Goal: Task Accomplishment & Management: Use online tool/utility

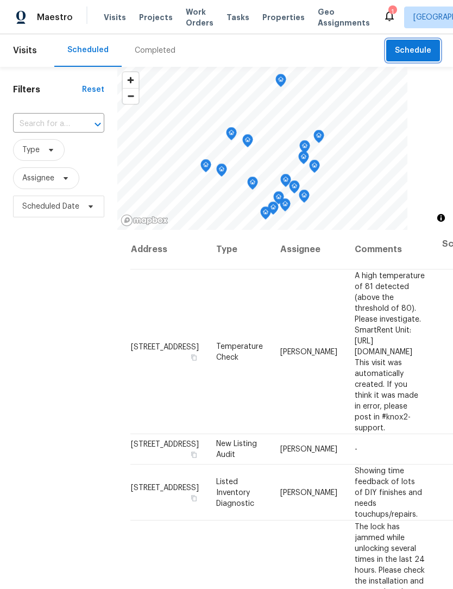
click at [420, 50] on span "Schedule" at bounding box center [413, 51] width 36 height 14
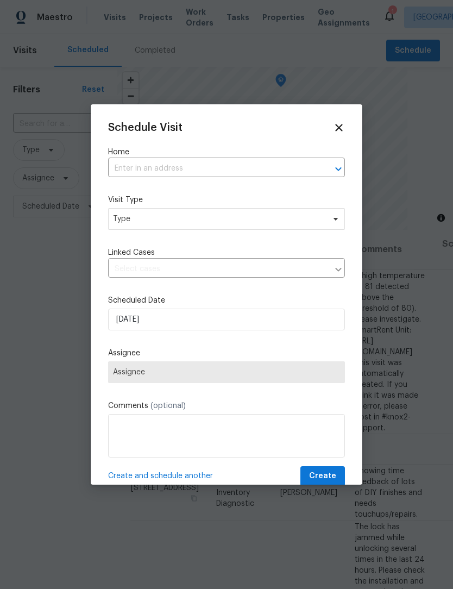
click at [179, 162] on input "text" at bounding box center [211, 168] width 206 height 17
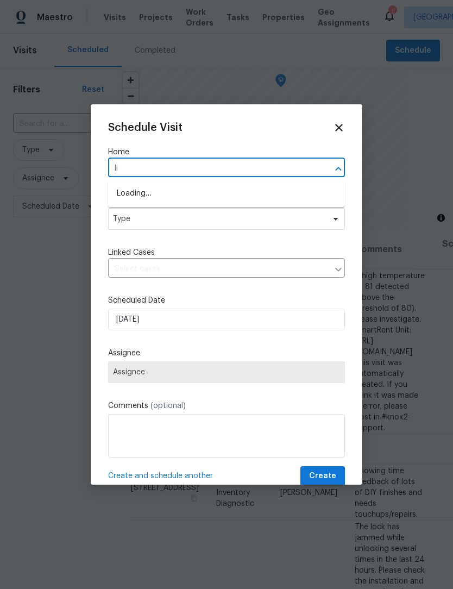
type input "l"
type input "flame"
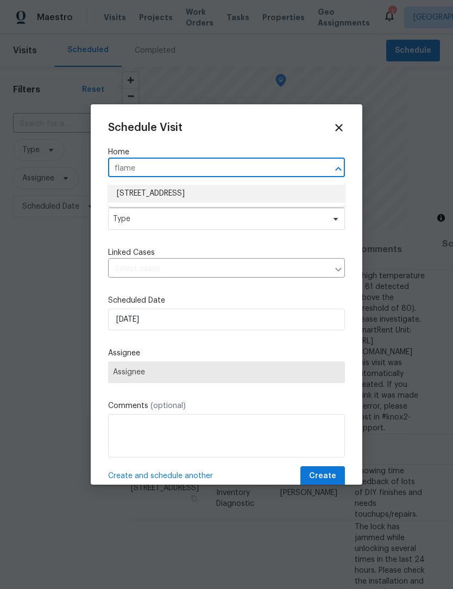
click at [129, 191] on li "[STREET_ADDRESS]" at bounding box center [226, 194] width 237 height 18
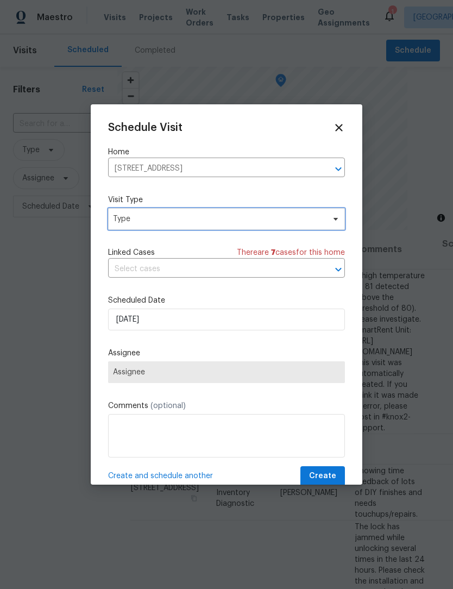
click at [124, 223] on span "Type" at bounding box center [218, 219] width 211 height 11
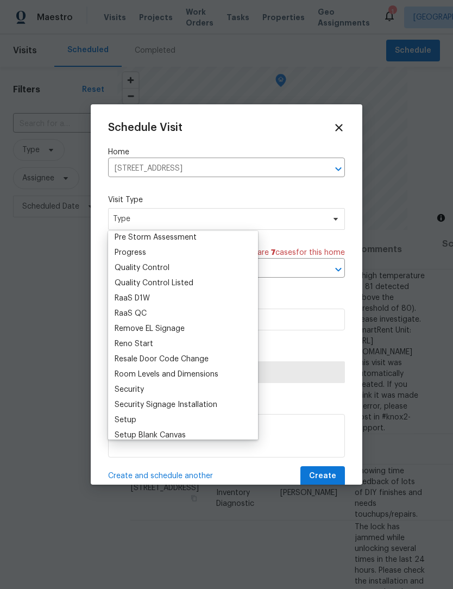
scroll to position [716, 0]
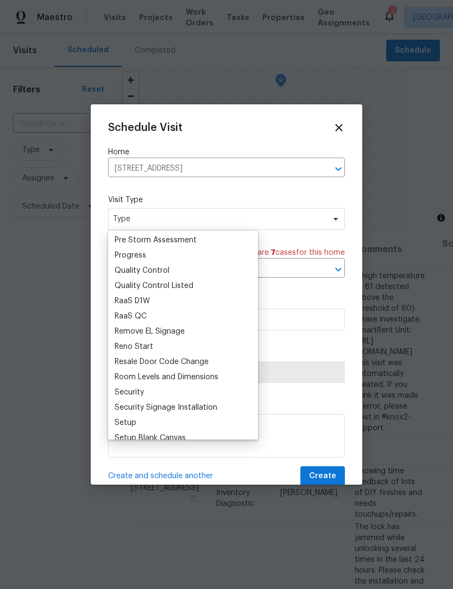
click at [116, 253] on div "Progress" at bounding box center [131, 255] width 32 height 11
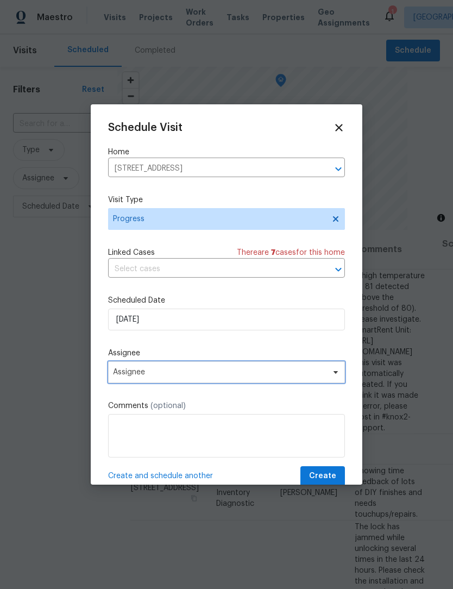
click at [123, 377] on span "Assignee" at bounding box center [219, 372] width 213 height 9
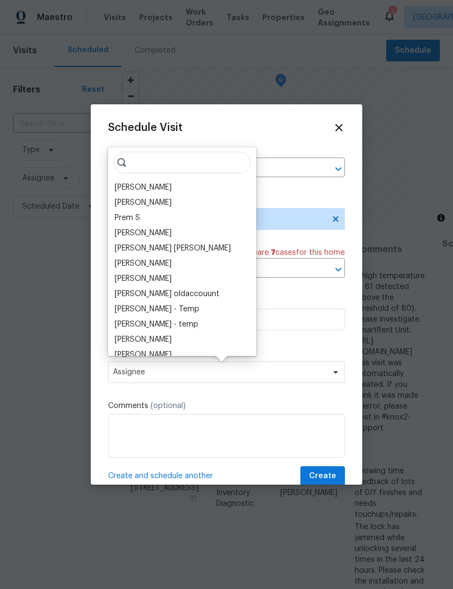
click at [120, 184] on div "[PERSON_NAME]" at bounding box center [143, 187] width 57 height 11
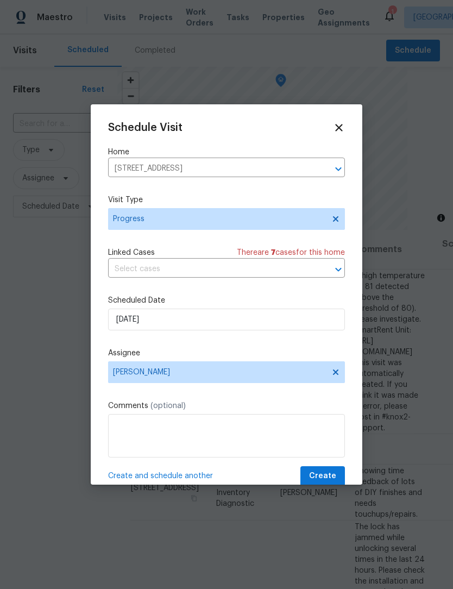
click at [136, 477] on span "Create and schedule another" at bounding box center [160, 476] width 105 height 11
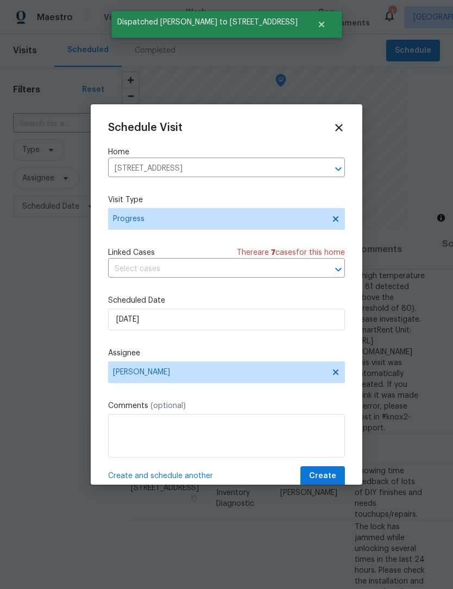
click at [195, 170] on input "[STREET_ADDRESS]" at bounding box center [211, 168] width 206 height 17
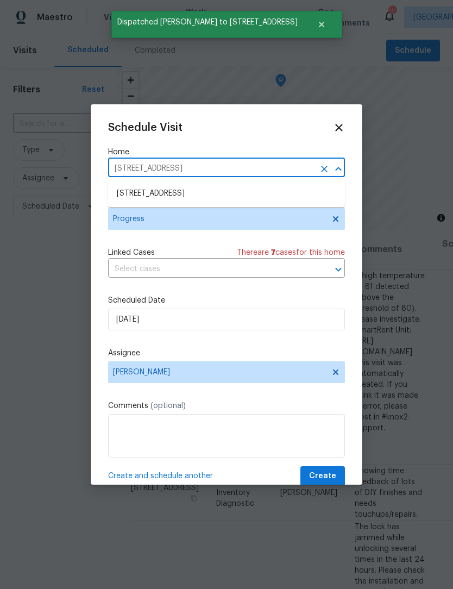
click at [326, 162] on button "Clear" at bounding box center [324, 168] width 15 height 15
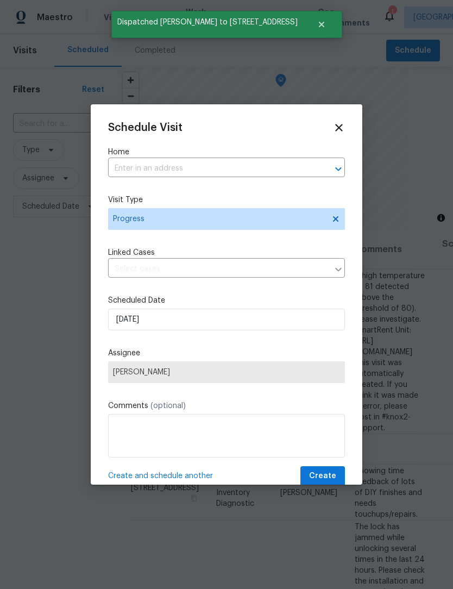
click at [176, 163] on input "text" at bounding box center [211, 168] width 206 height 17
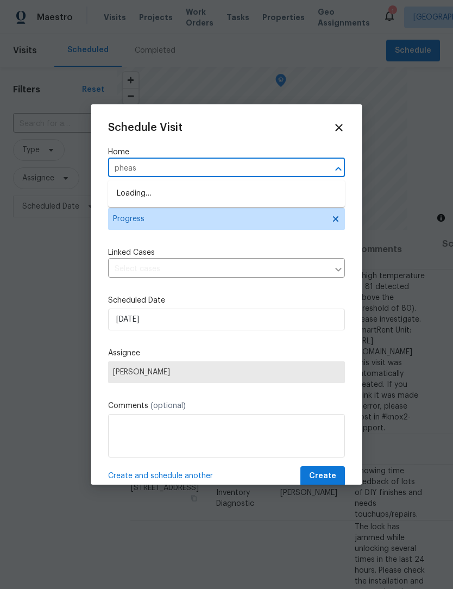
type input "pheasa"
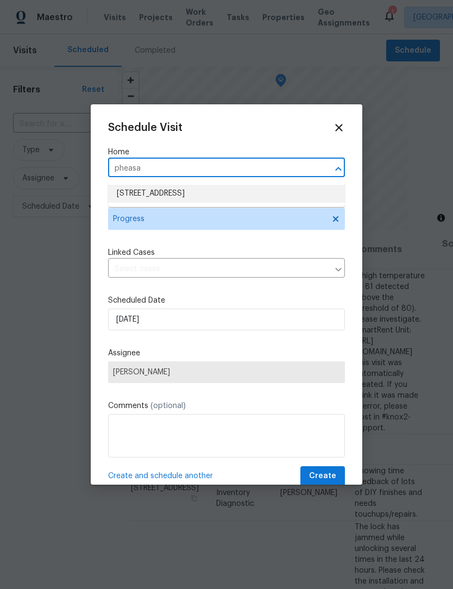
click at [197, 195] on li "[STREET_ADDRESS]" at bounding box center [226, 194] width 237 height 18
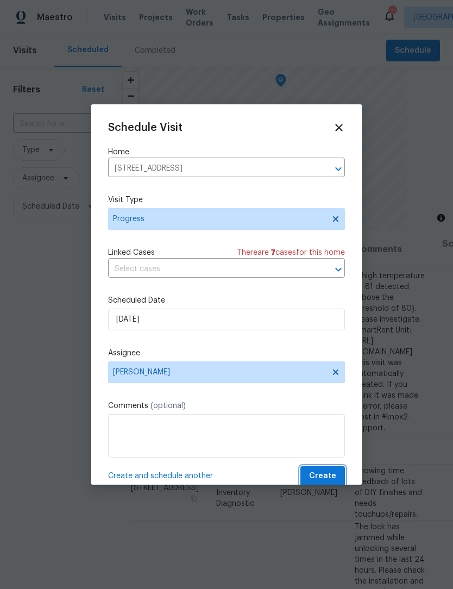
click at [327, 475] on span "Create" at bounding box center [322, 476] width 27 height 14
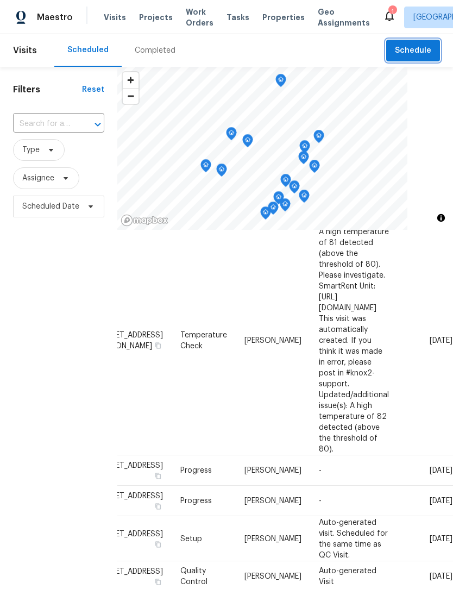
scroll to position [677, 95]
click at [0, 0] on icon at bounding box center [0, 0] width 0 height 0
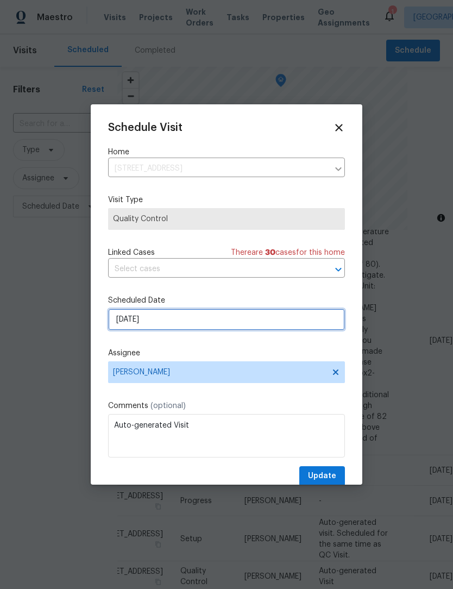
click at [135, 322] on input "[DATE]" at bounding box center [226, 320] width 237 height 22
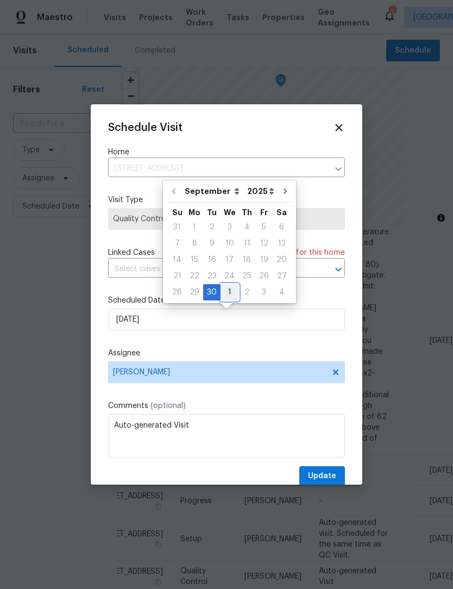
click at [231, 291] on div "1" at bounding box center [230, 292] width 18 height 15
type input "[DATE]"
select select "9"
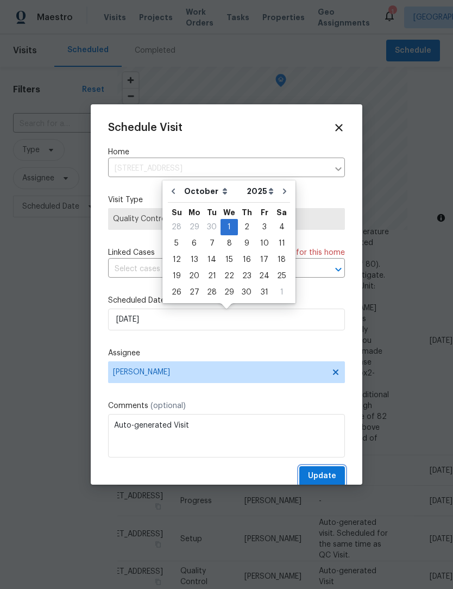
click at [330, 469] on button "Update" at bounding box center [322, 476] width 46 height 20
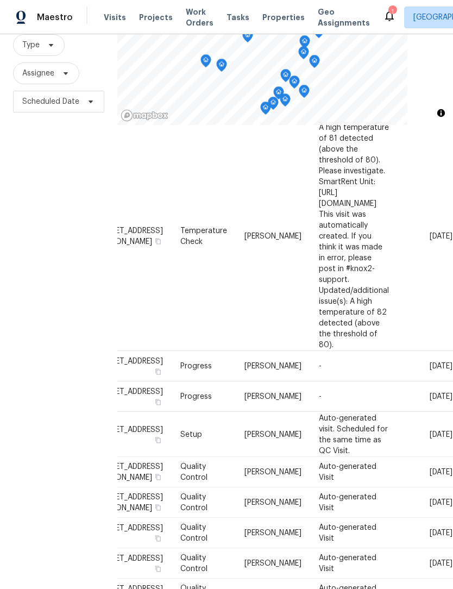
scroll to position [676, 95]
click at [0, 0] on icon at bounding box center [0, 0] width 0 height 0
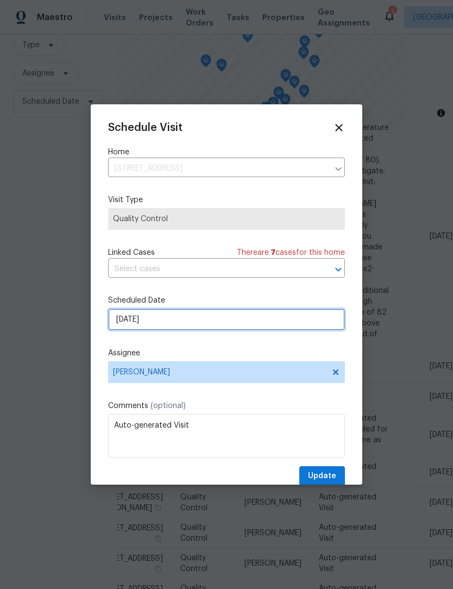
click at [181, 329] on input "[DATE]" at bounding box center [226, 320] width 237 height 22
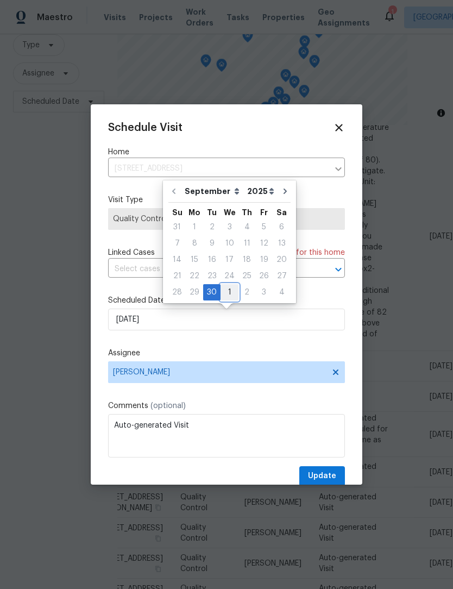
click at [228, 294] on div "1" at bounding box center [230, 292] width 18 height 15
type input "[DATE]"
select select "9"
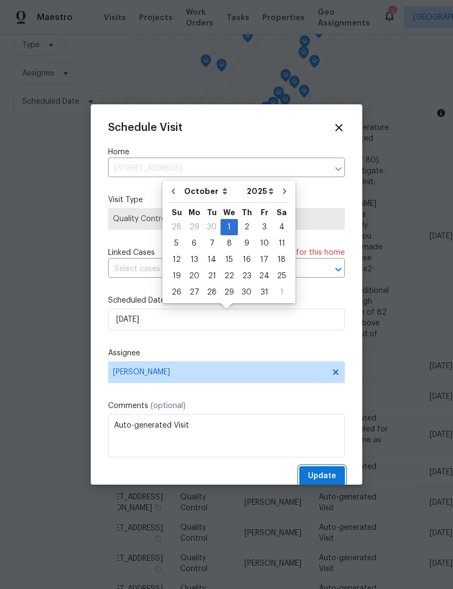
click at [332, 476] on span "Update" at bounding box center [322, 476] width 28 height 14
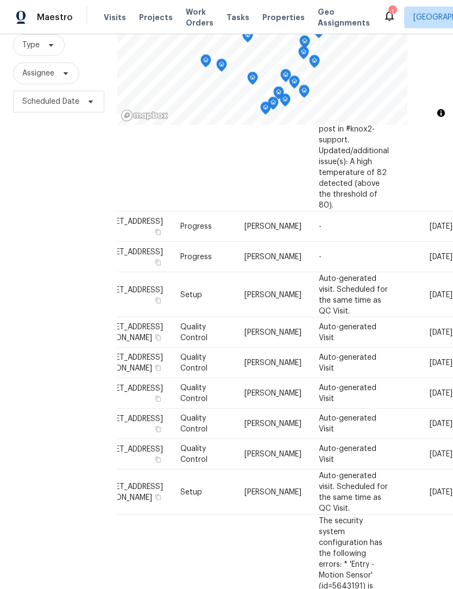
scroll to position [817, 95]
click at [0, 0] on icon at bounding box center [0, 0] width 0 height 0
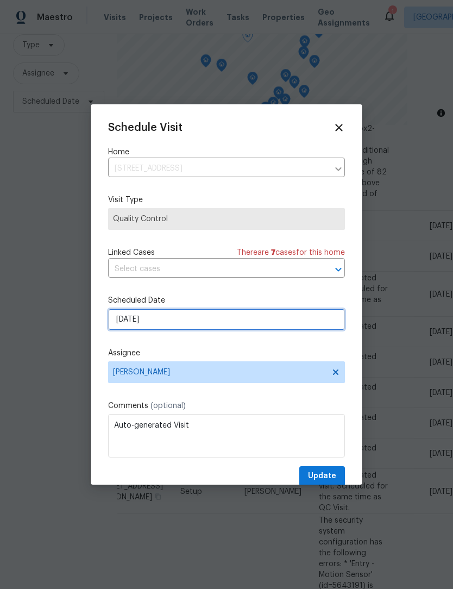
click at [187, 325] on input "[DATE]" at bounding box center [226, 320] width 237 height 22
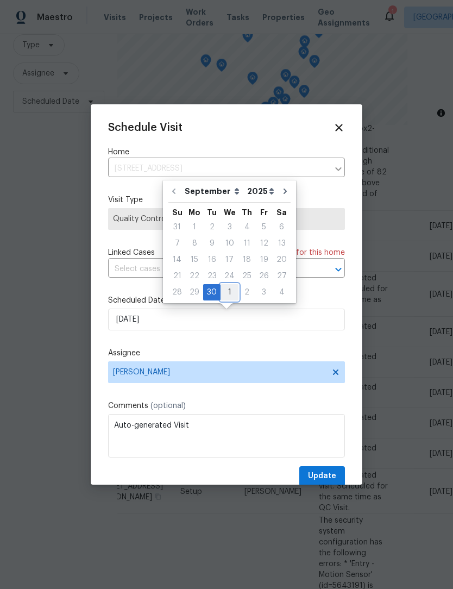
click at [230, 292] on div "1" at bounding box center [230, 292] width 18 height 15
type input "[DATE]"
select select "9"
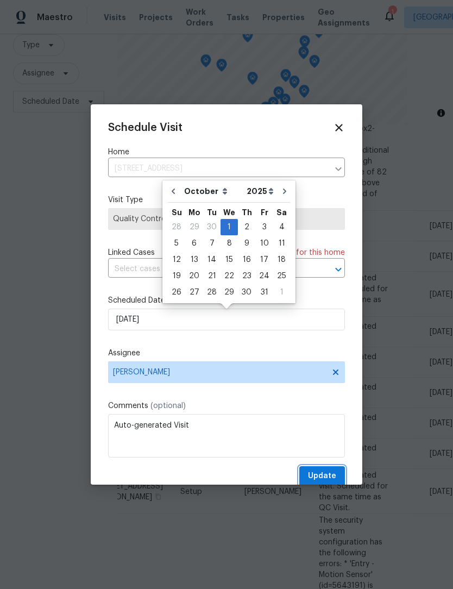
click at [331, 473] on span "Update" at bounding box center [322, 476] width 28 height 14
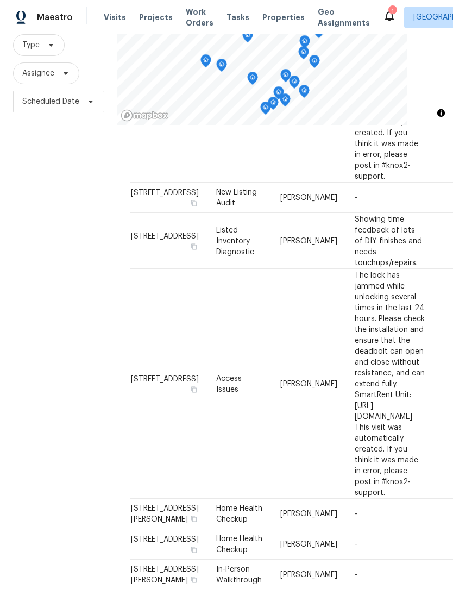
scroll to position [127, 0]
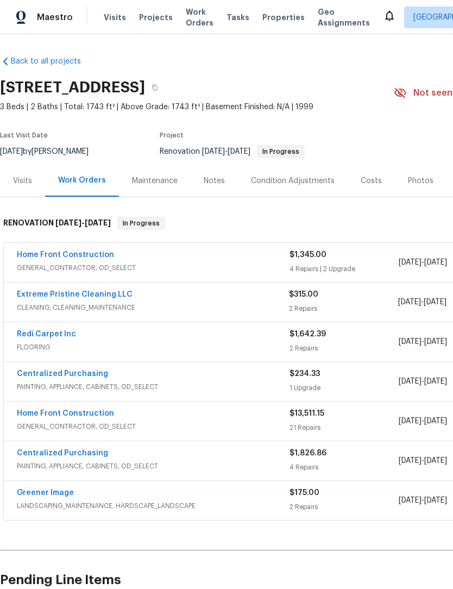
click at [211, 176] on div "Notes" at bounding box center [214, 181] width 21 height 11
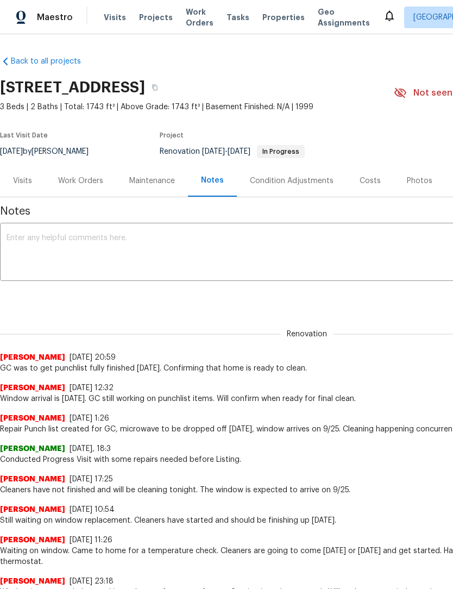
click at [27, 251] on textarea at bounding box center [307, 253] width 601 height 38
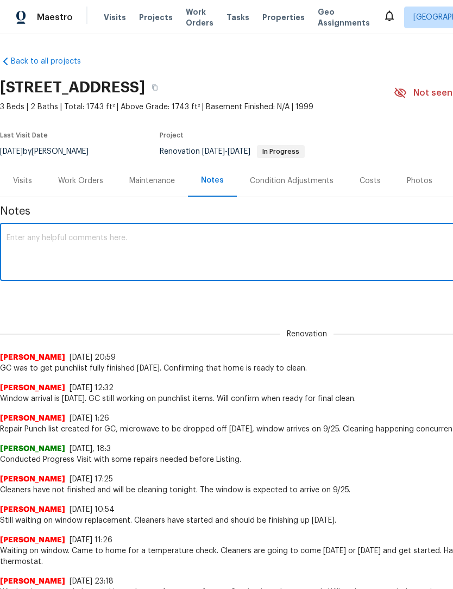
paste textarea "GC work completed. Cleaners notified"
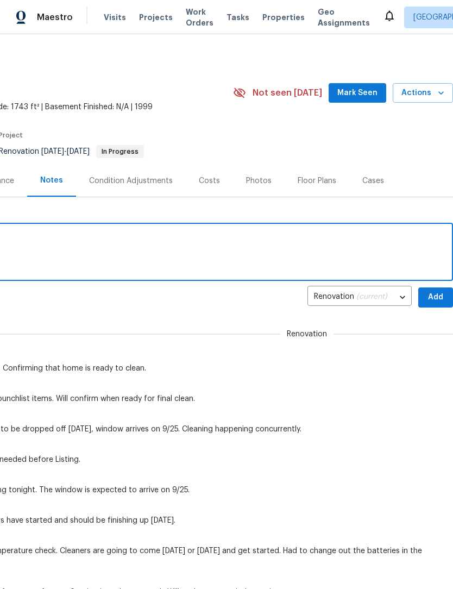
scroll to position [0, 161]
type textarea "GC work completed. Cleaners notified."
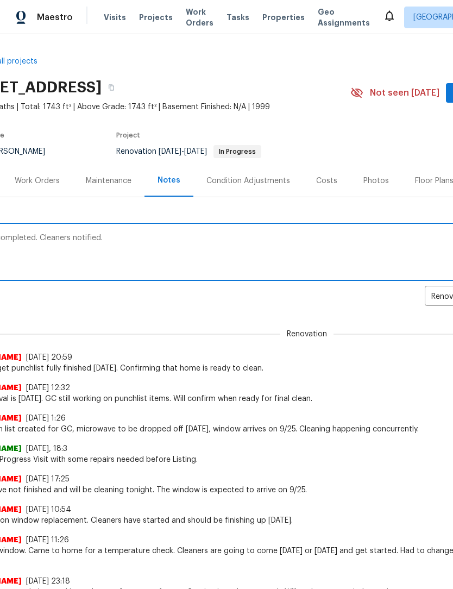
scroll to position [-1, 149]
